Goal: Task Accomplishment & Management: Use online tool/utility

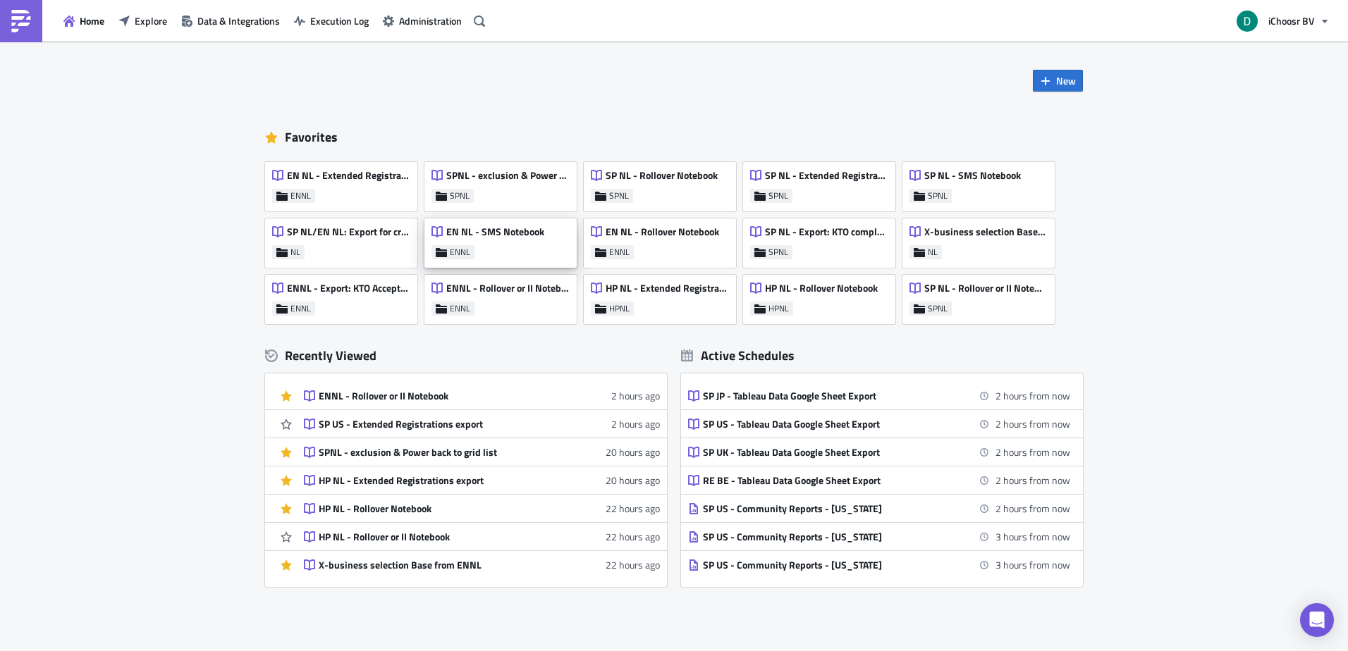
click at [496, 244] on div "EN NL - SMS Notebook" at bounding box center [487, 236] width 113 height 20
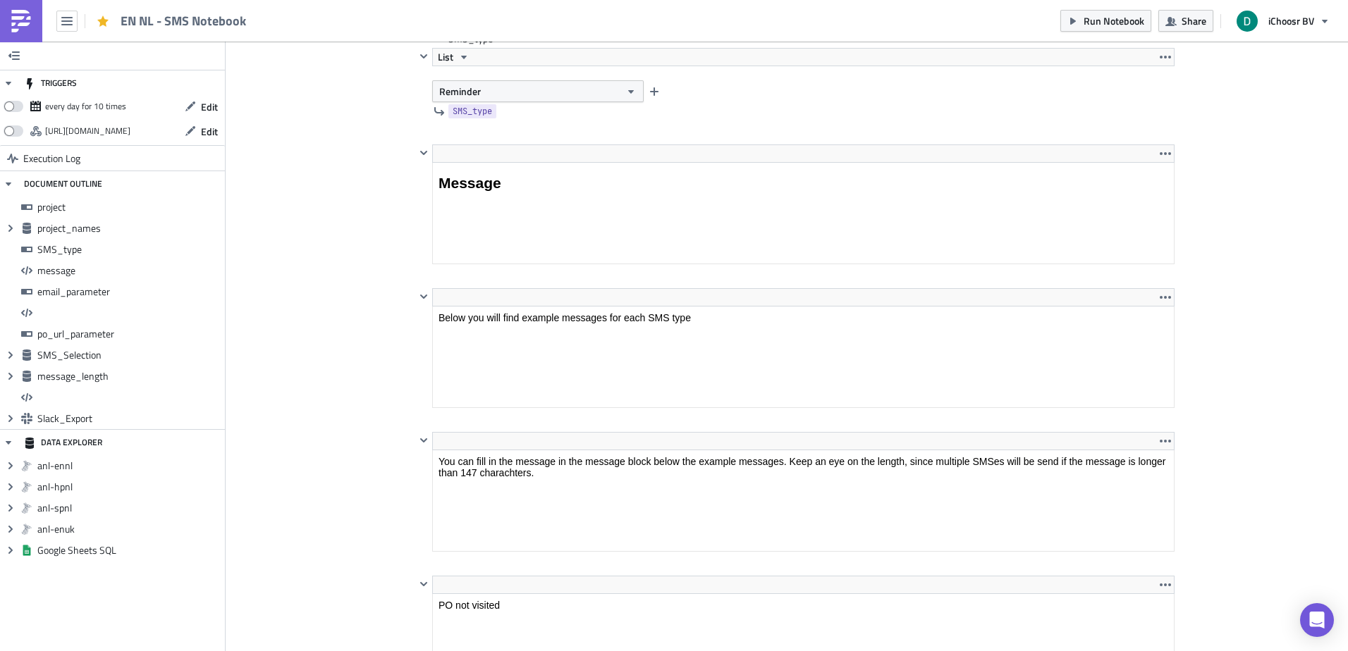
scroll to position [2256, 0]
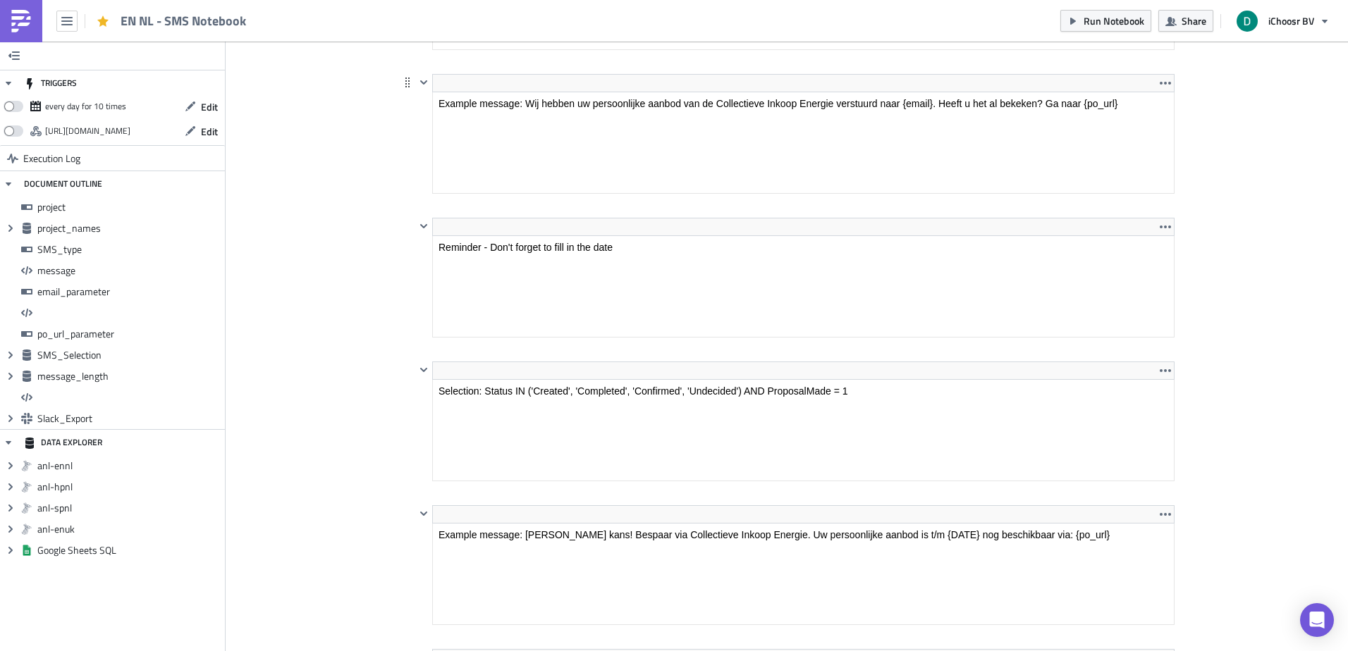
click at [627, 92] on html "Example message: Wij hebben uw persoonlijke aanbod van de Collectieve Inkoop En…" at bounding box center [803, 103] width 741 height 23
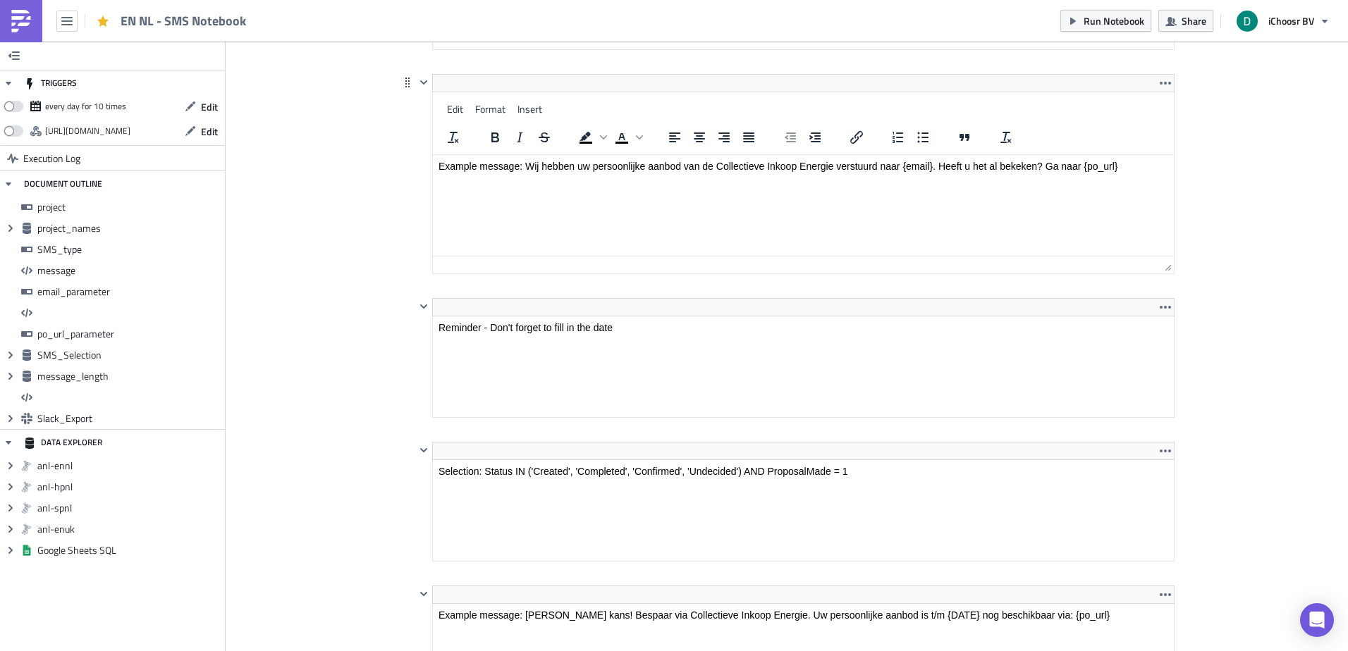
click at [533, 166] on p "Example message: Wij hebben uw persoonlijke aanbod van de Collectieve Inkoop En…" at bounding box center [803, 166] width 730 height 11
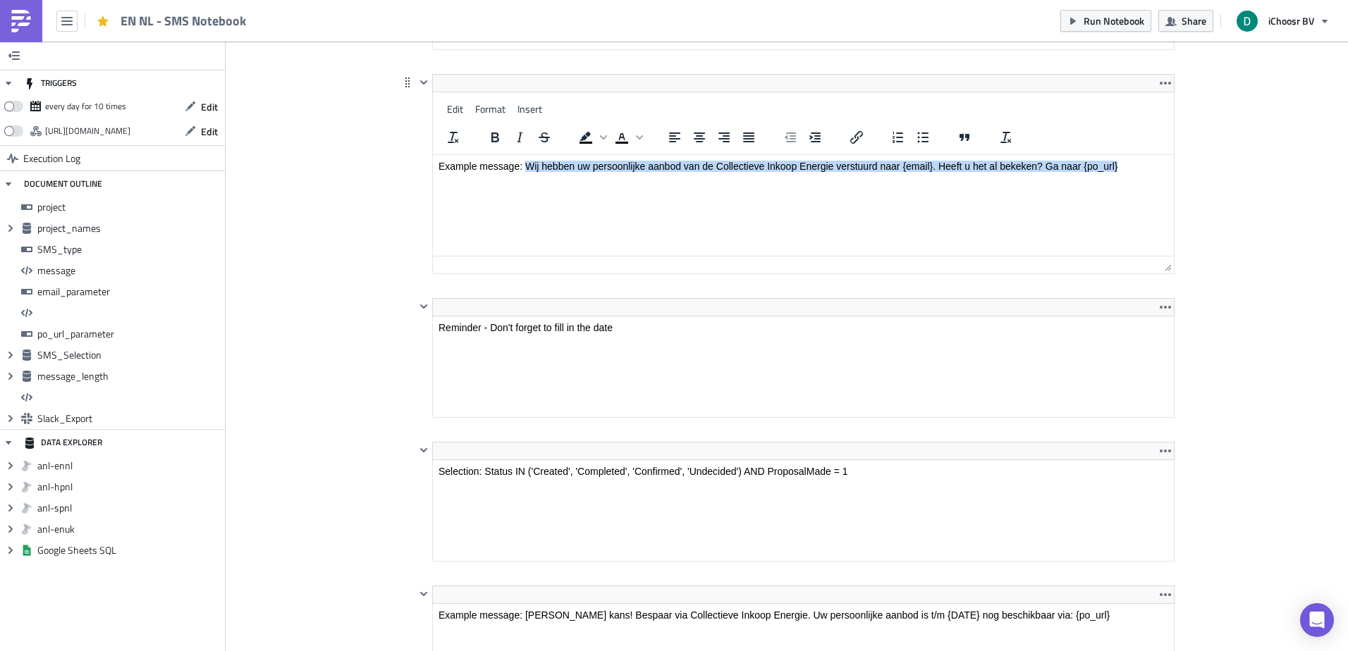
drag, startPoint x: 533, startPoint y: 166, endPoint x: 1131, endPoint y: 173, distance: 598.5
click at [1131, 173] on html "Example message: Wij hebben uw persoonlijke aanbod van de Collectieve Inkoop En…" at bounding box center [803, 166] width 741 height 23
copy p "Wij hebben uw persoonlijke aanbod van de Collectieve Inkoop Energie verstuurd n…"
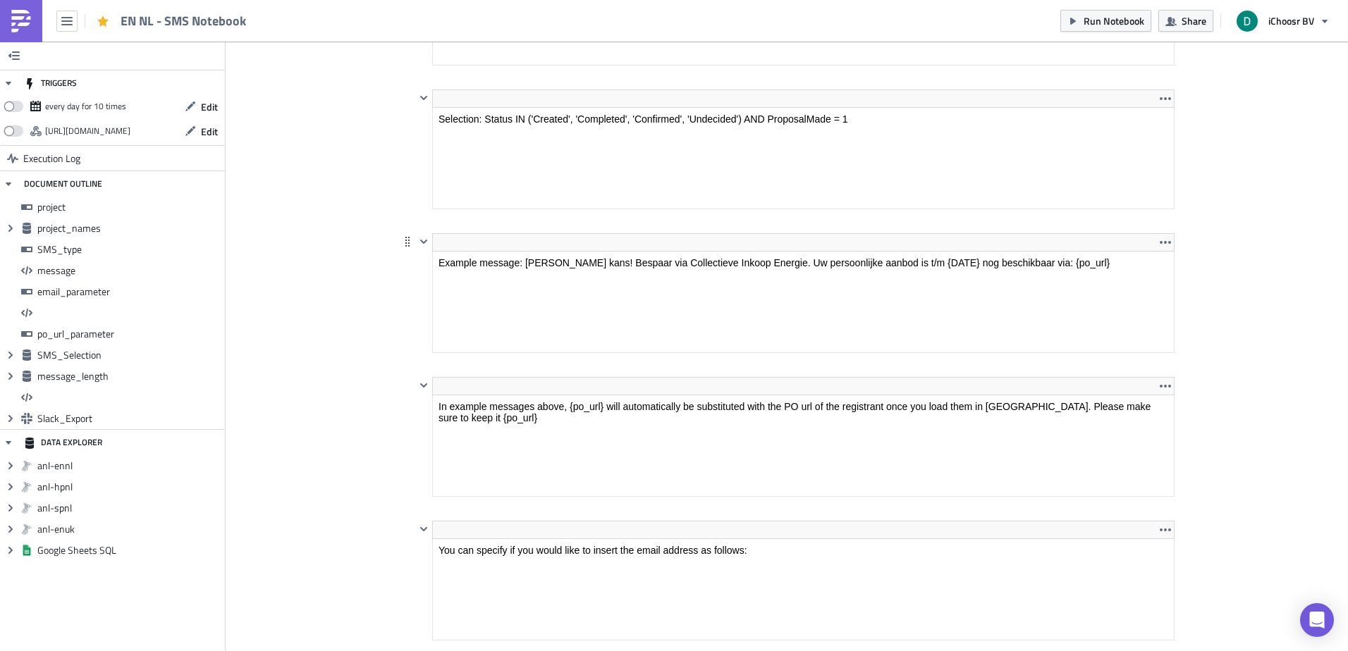
click at [534, 252] on html "Example message: [PERSON_NAME] kans! Bespaar via Collectieve Inkoop Energie. Uw…" at bounding box center [803, 263] width 741 height 23
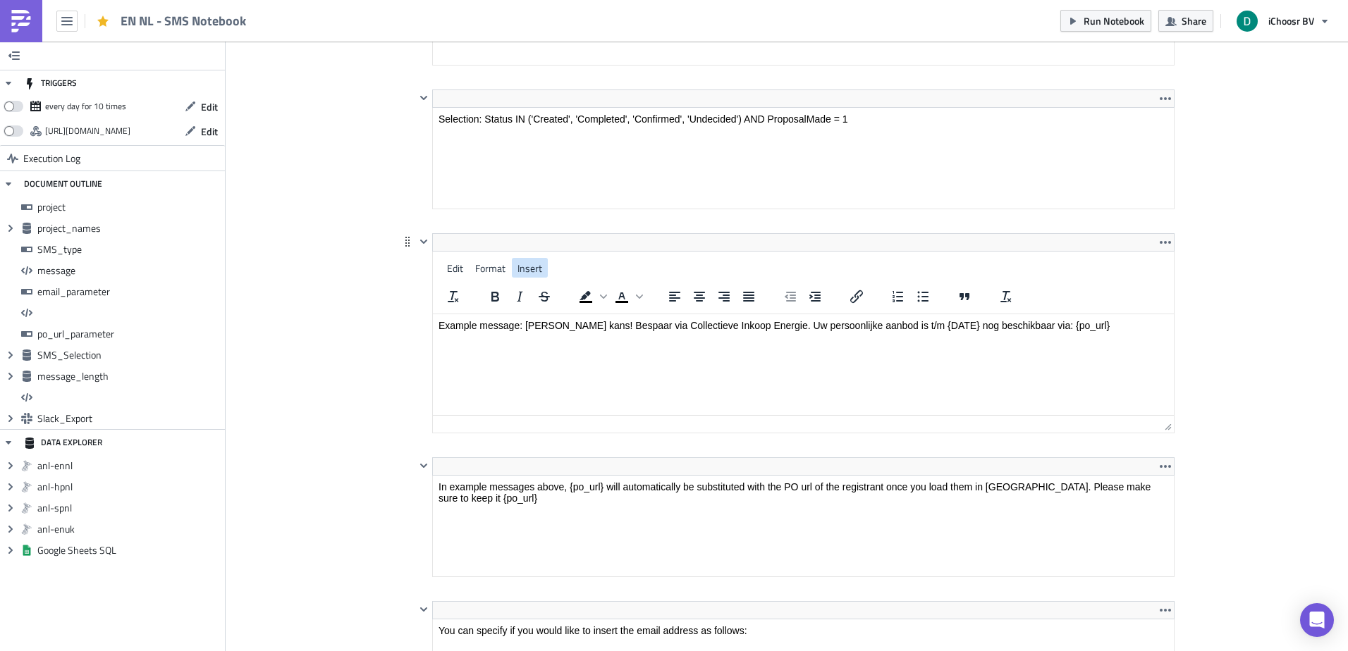
drag, startPoint x: 961, startPoint y: 579, endPoint x: 548, endPoint y: 331, distance: 482.2
click at [536, 327] on p "Example message: [PERSON_NAME] kans! Bespaar via Collectieve Inkoop Energie. Uw…" at bounding box center [803, 325] width 730 height 11
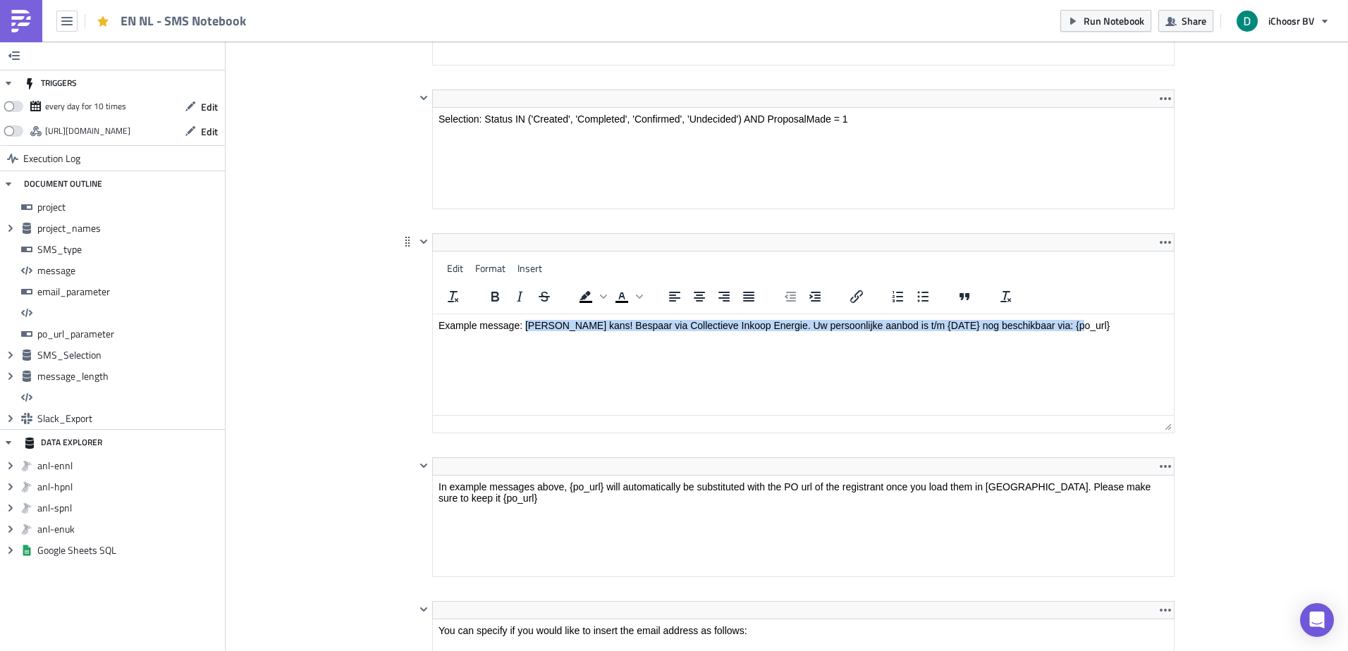
drag, startPoint x: 536, startPoint y: 327, endPoint x: 1059, endPoint y: 332, distance: 523.1
click at [1059, 332] on html "Example message: [PERSON_NAME] kans! Bespaar via Collectieve Inkoop Energie. Uw…" at bounding box center [803, 325] width 741 height 23
copy p "Laatste kans! Bespaar via Collectieve Inkoop Energie. Uw persoonlijke aanbod is…"
